Goal: Navigation & Orientation: Find specific page/section

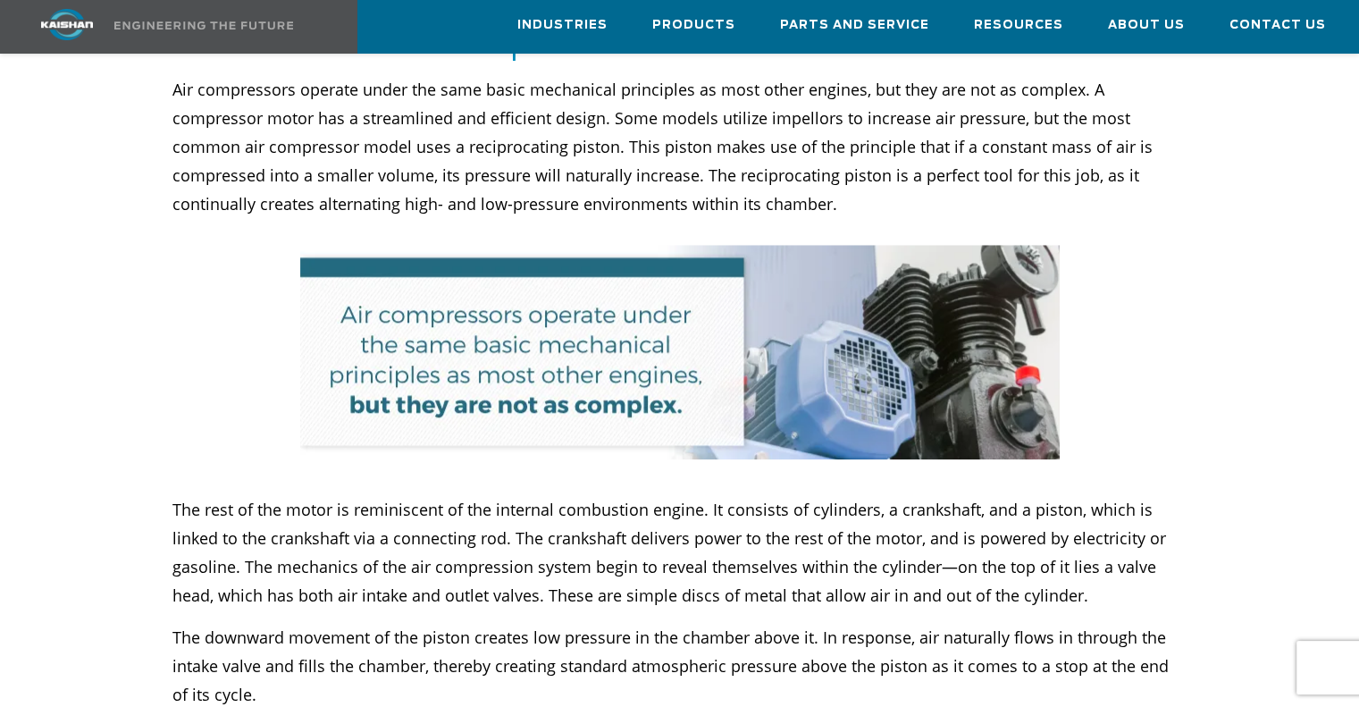
scroll to position [1340, 0]
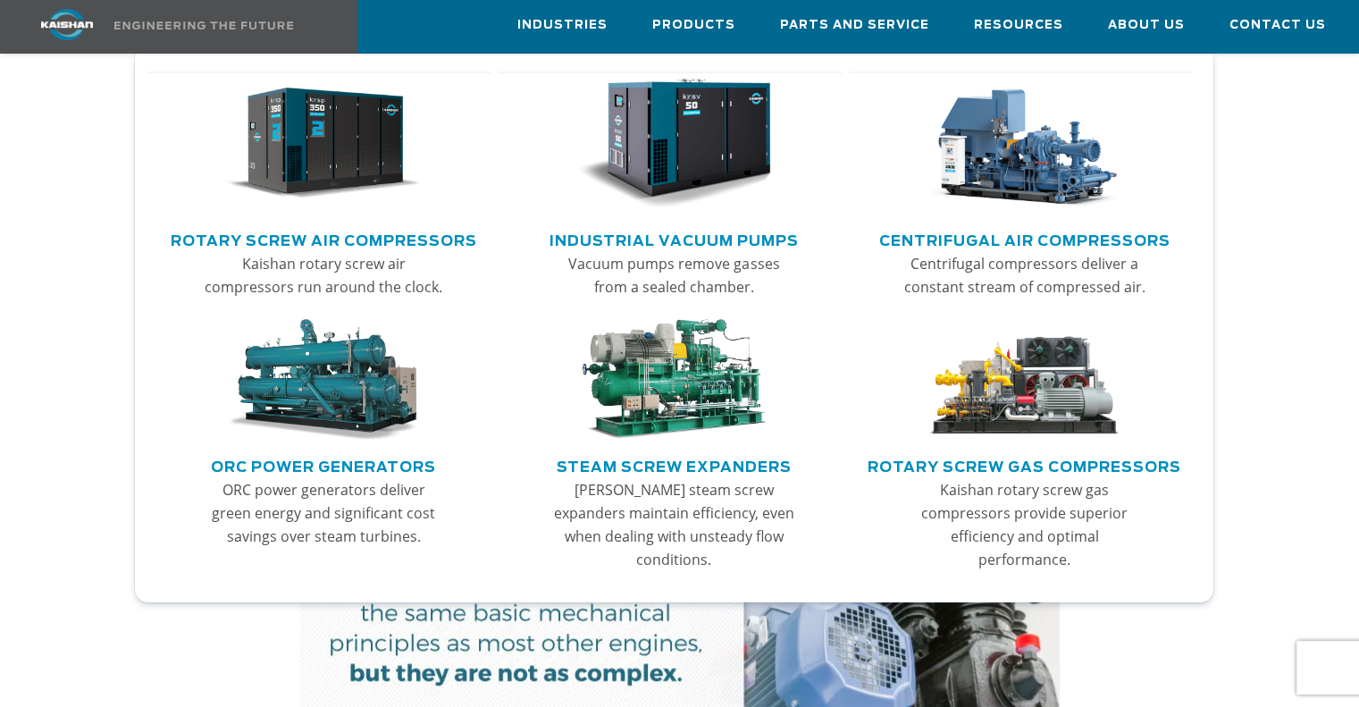
click at [277, 235] on link "Rotary Screw Air Compressors" at bounding box center [324, 238] width 306 height 27
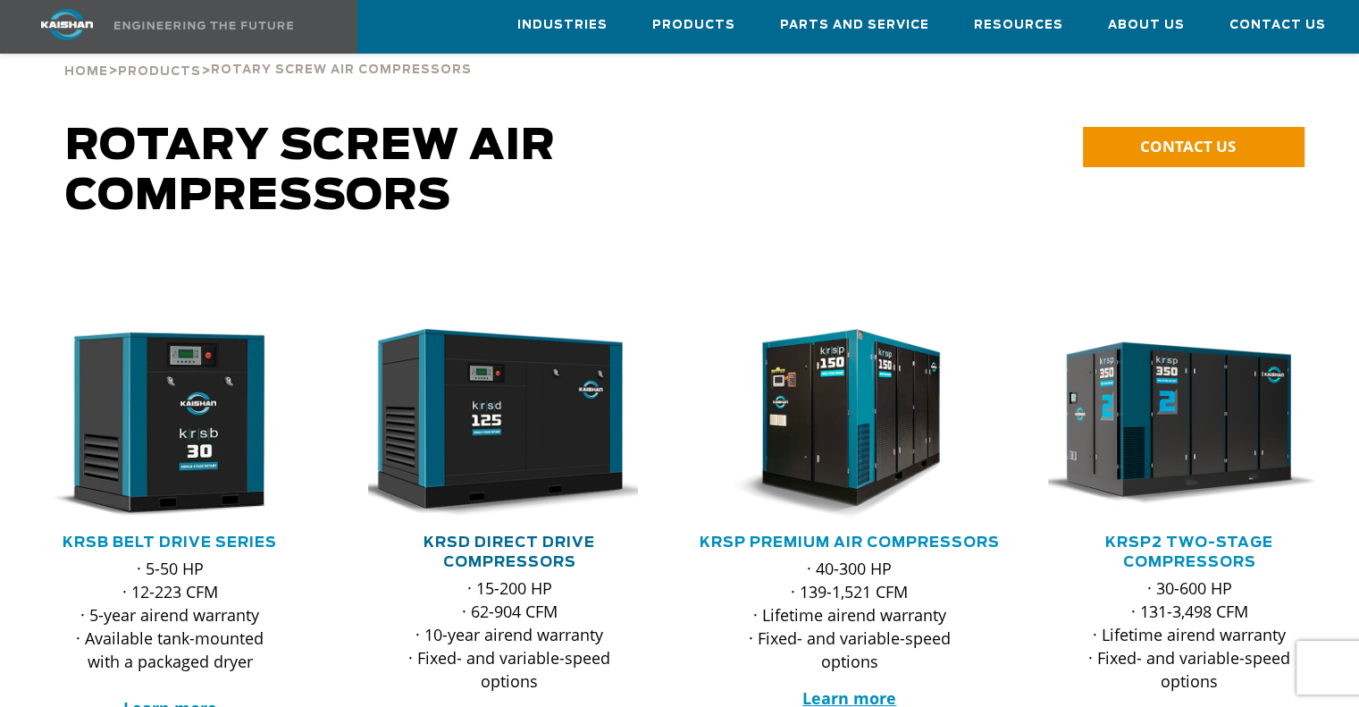
scroll to position [179, 0]
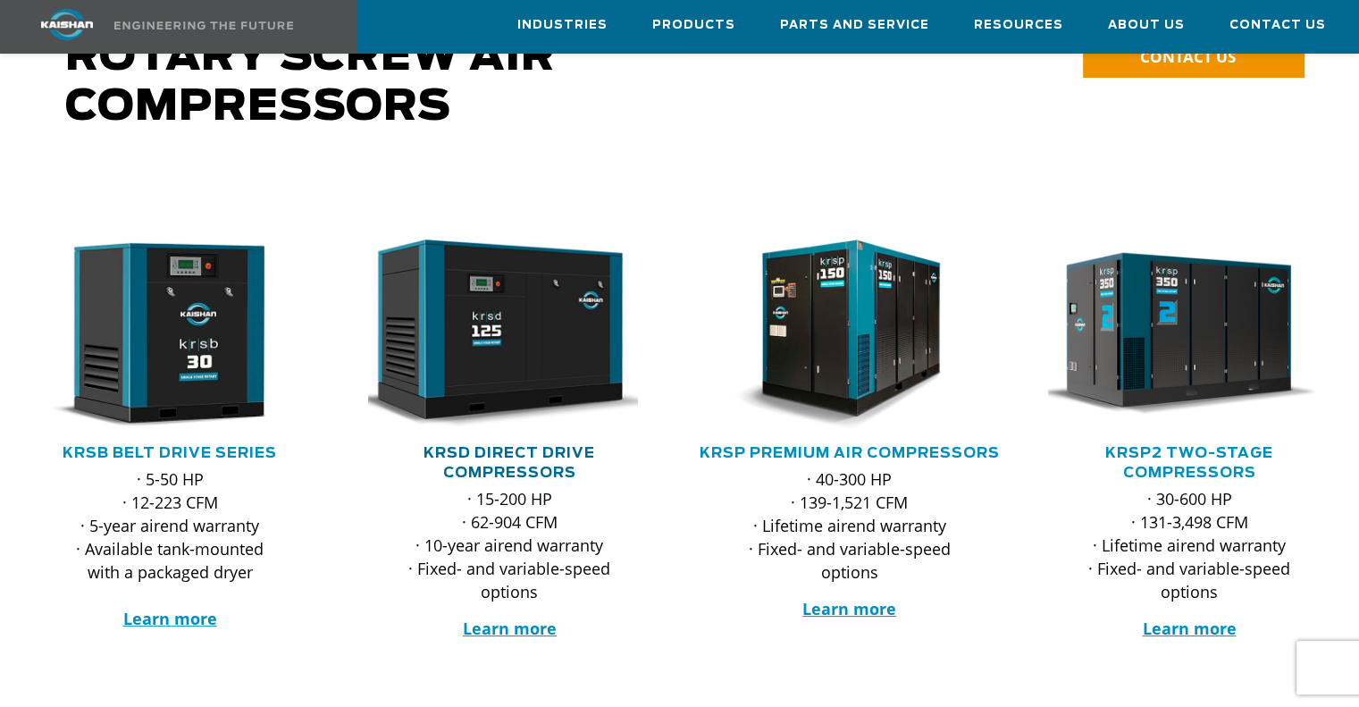
click at [502, 446] on link "KRSD Direct Drive Compressors" at bounding box center [508, 463] width 171 height 34
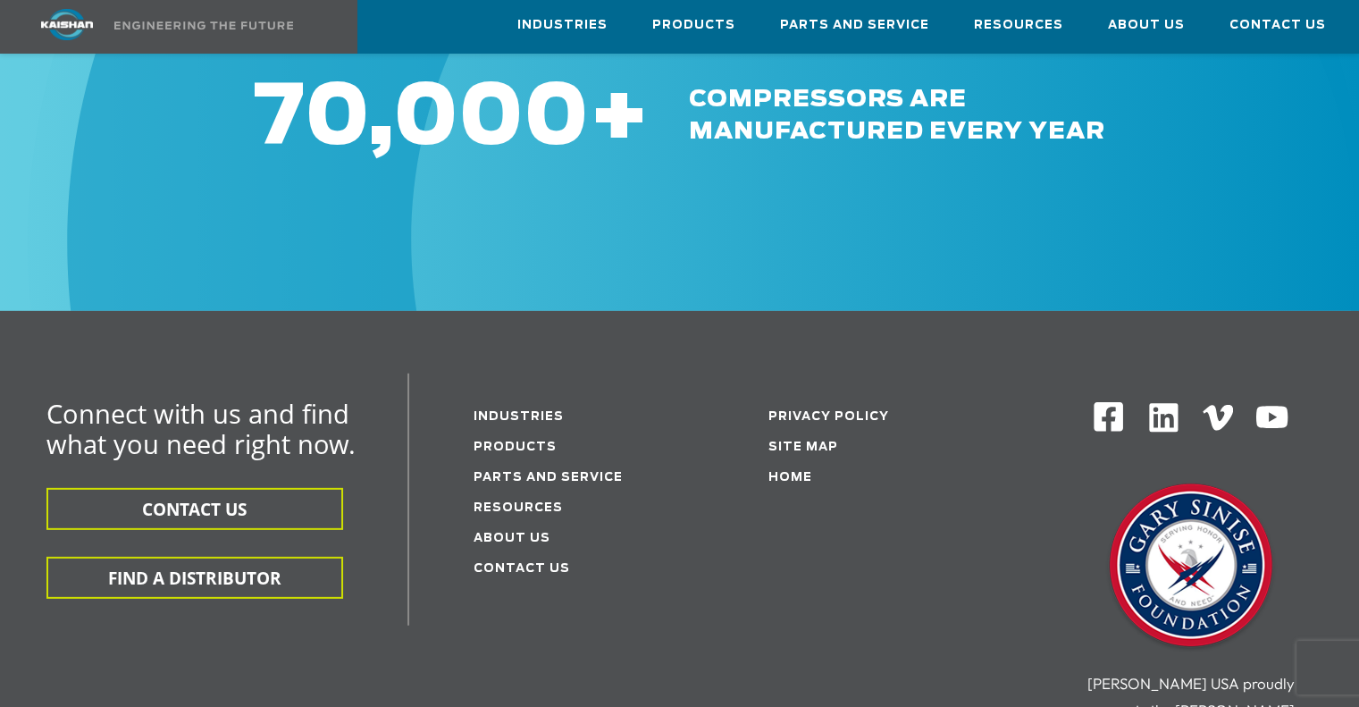
scroll to position [5359, 0]
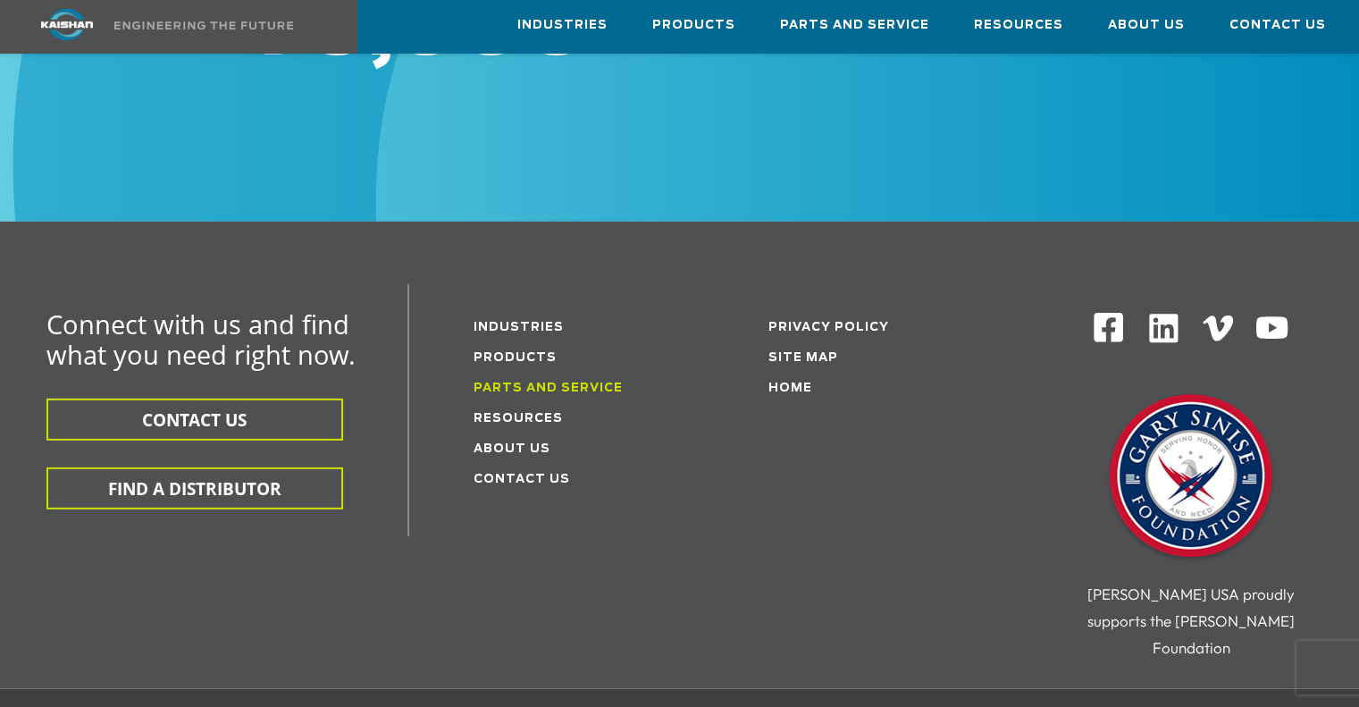
click at [532, 382] on link "Parts and service" at bounding box center [547, 388] width 149 height 12
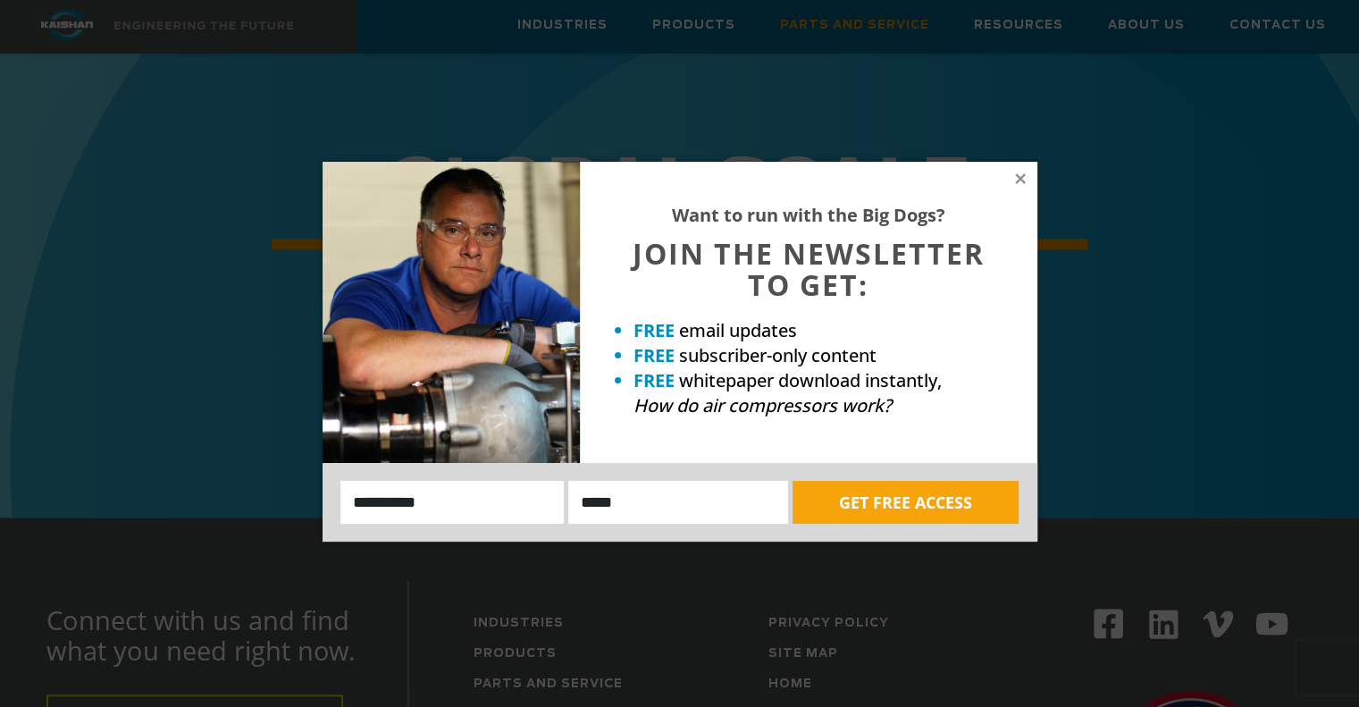
scroll to position [1786, 0]
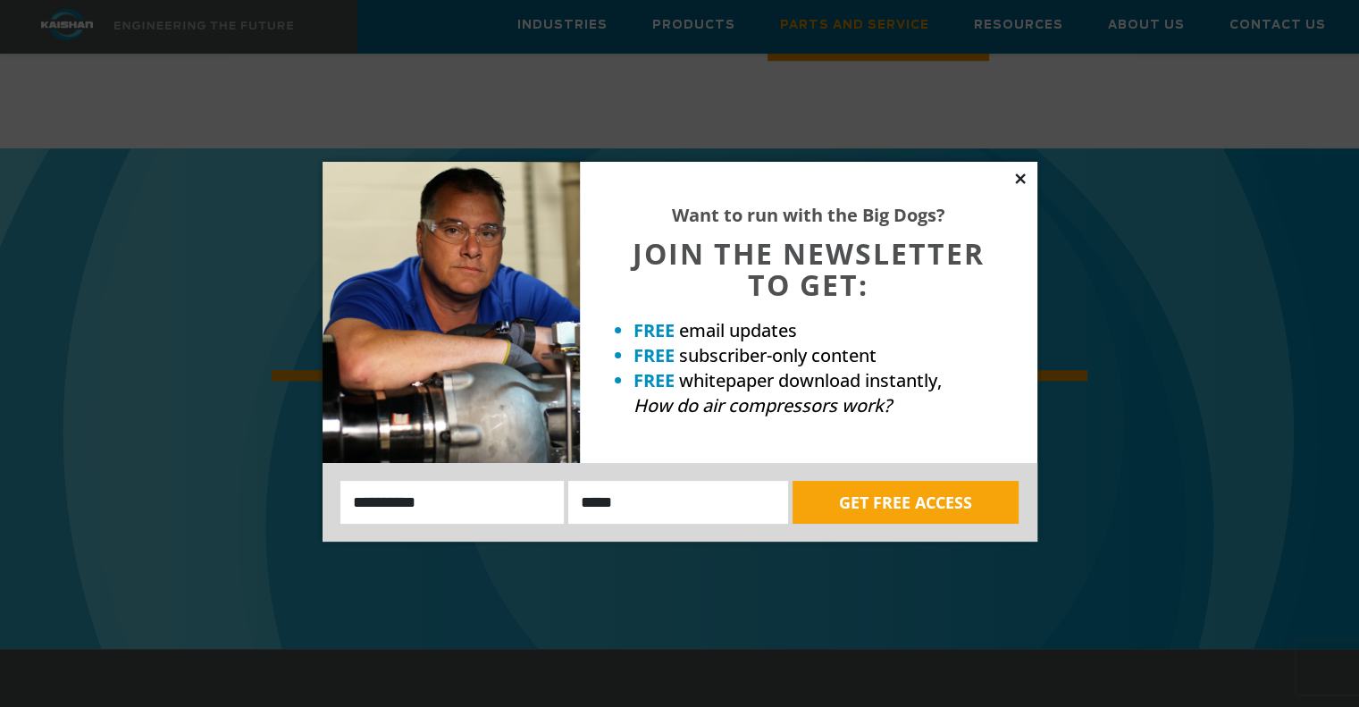
click at [1013, 172] on icon at bounding box center [1020, 179] width 16 height 16
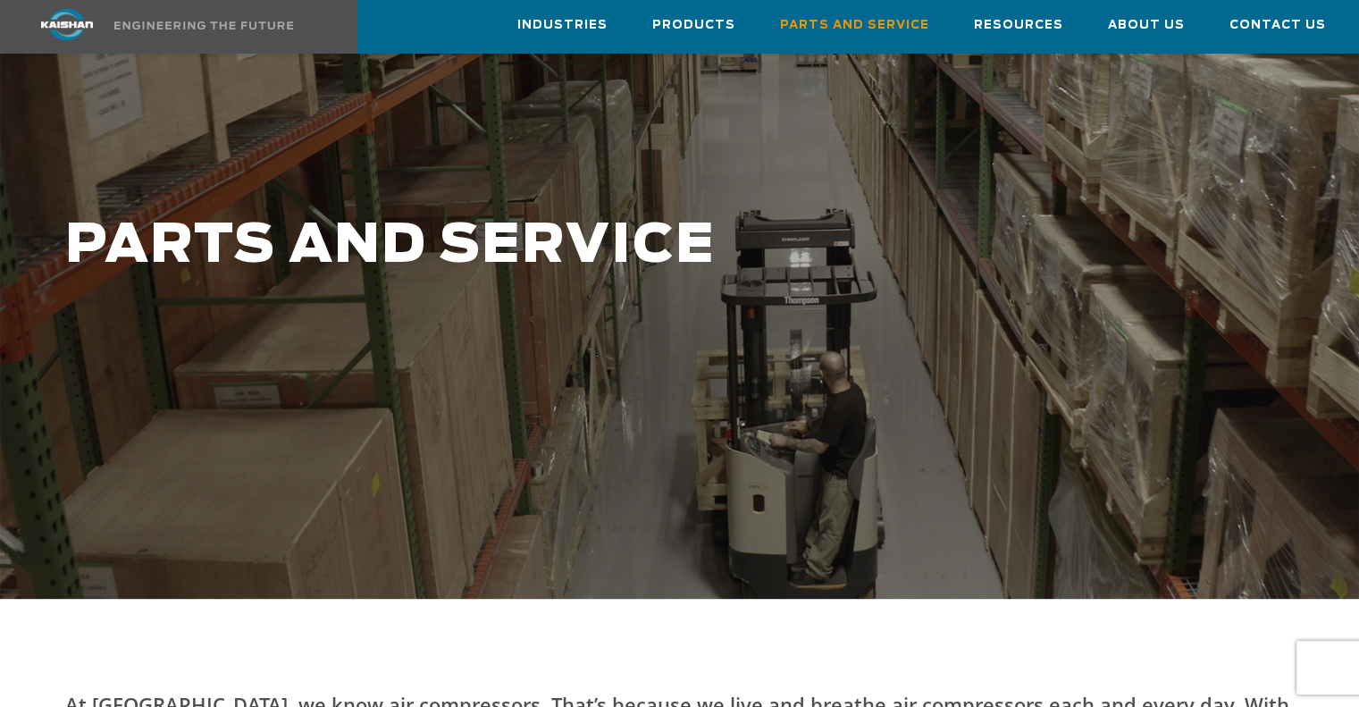
scroll to position [0, 0]
